Goal: Task Accomplishment & Management: Use online tool/utility

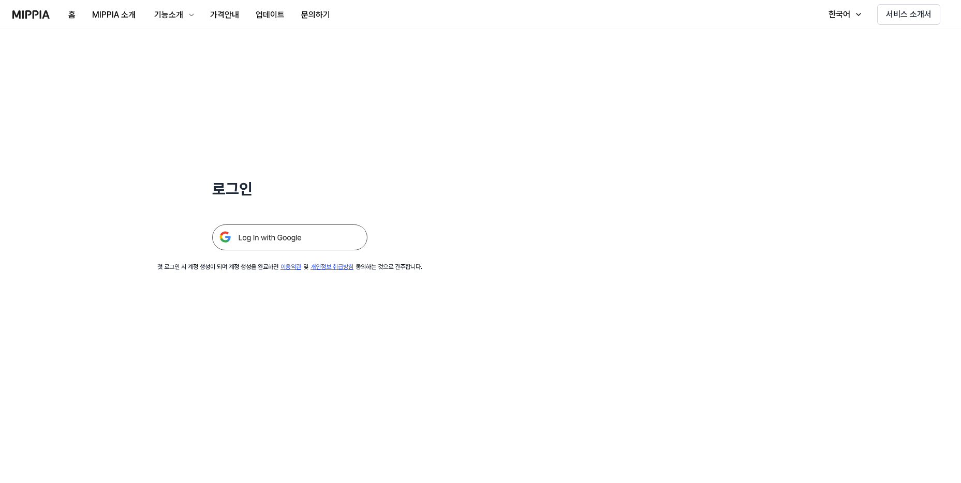
click at [252, 229] on img at bounding box center [289, 237] width 155 height 26
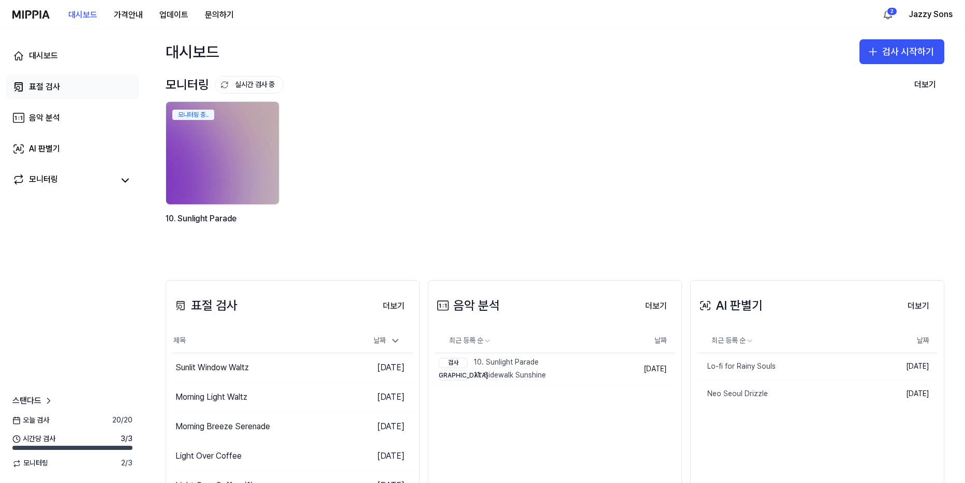
click at [65, 90] on link "표절 검사" at bounding box center [72, 86] width 132 height 25
